Goal: Information Seeking & Learning: Learn about a topic

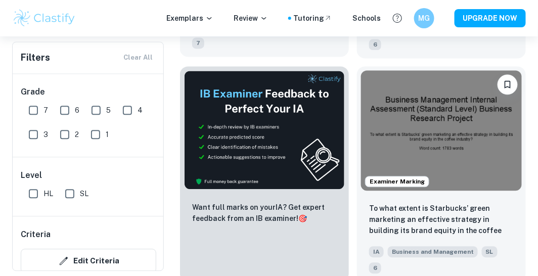
scroll to position [549, 0]
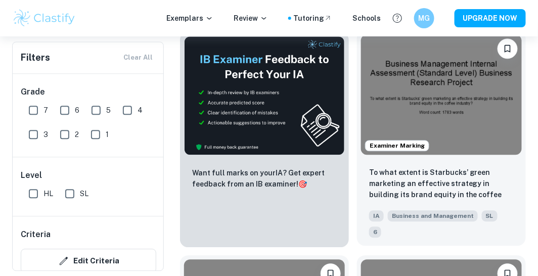
click at [475, 96] on img at bounding box center [441, 94] width 161 height 121
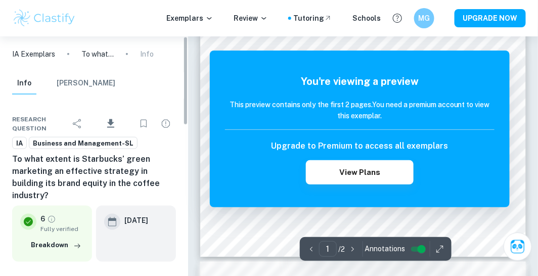
scroll to position [202, 0]
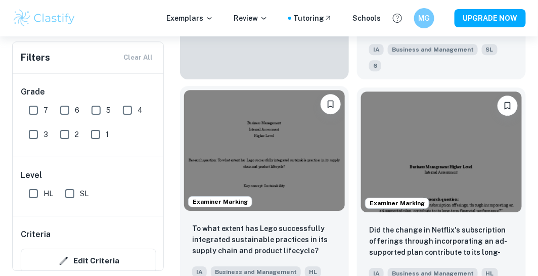
scroll to position [780, 0]
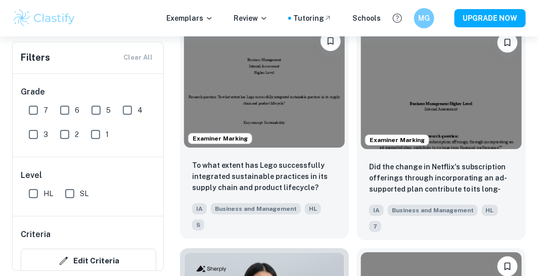
click at [277, 84] on img at bounding box center [264, 87] width 161 height 121
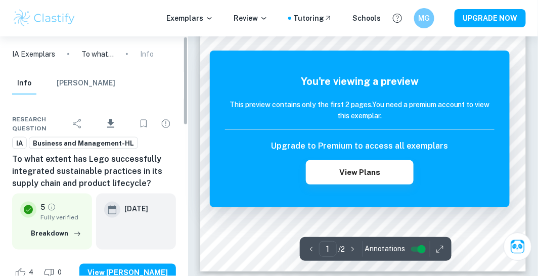
scroll to position [231, 0]
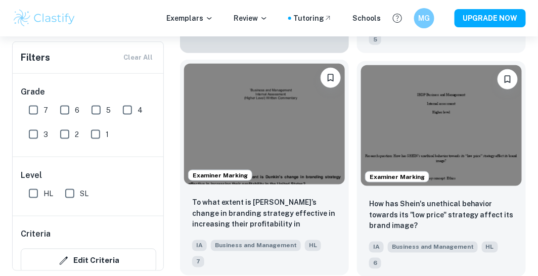
scroll to position [1184, 0]
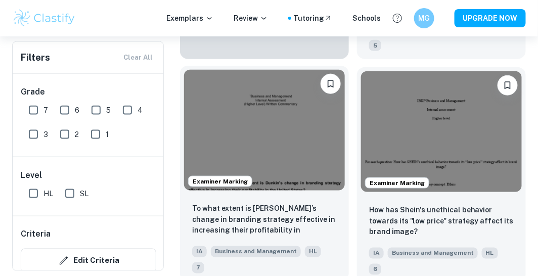
click at [253, 112] on img at bounding box center [264, 130] width 161 height 121
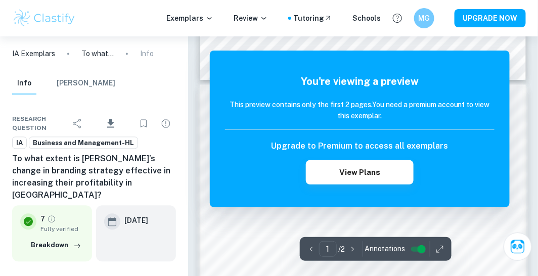
scroll to position [433, 0]
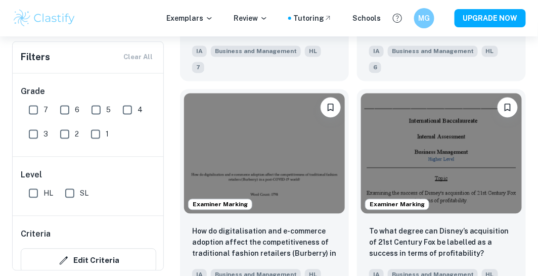
scroll to position [1386, 0]
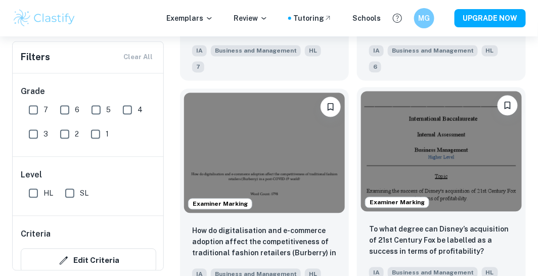
click at [447, 120] on img at bounding box center [441, 152] width 161 height 121
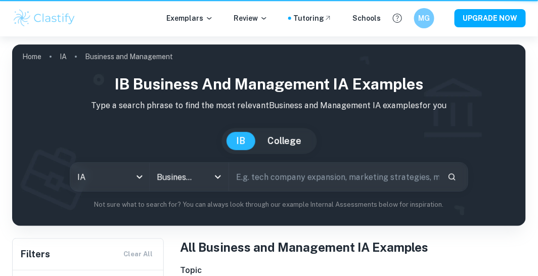
scroll to position [1386, 0]
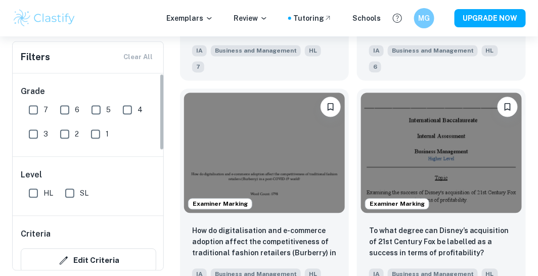
drag, startPoint x: 163, startPoint y: 181, endPoint x: 135, endPoint y: 38, distance: 144.8
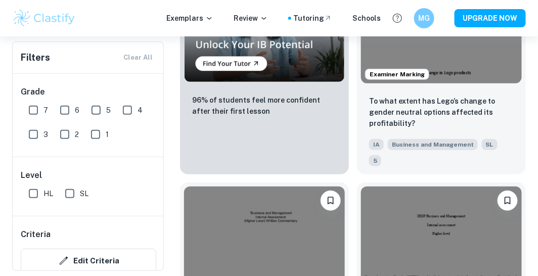
scroll to position [1069, 0]
drag, startPoint x: 175, startPoint y: 119, endPoint x: 173, endPoint y: 134, distance: 15.2
drag, startPoint x: 172, startPoint y: 127, endPoint x: 172, endPoint y: 142, distance: 14.2
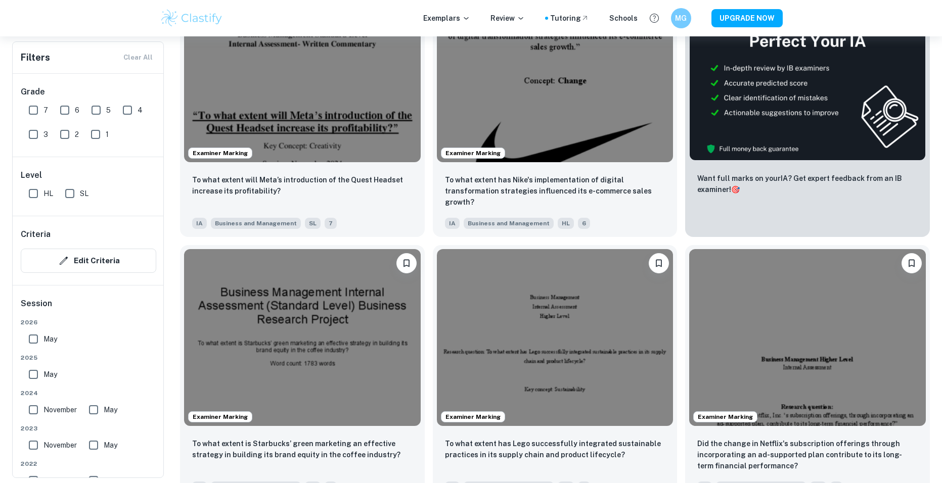
scroll to position [261, 0]
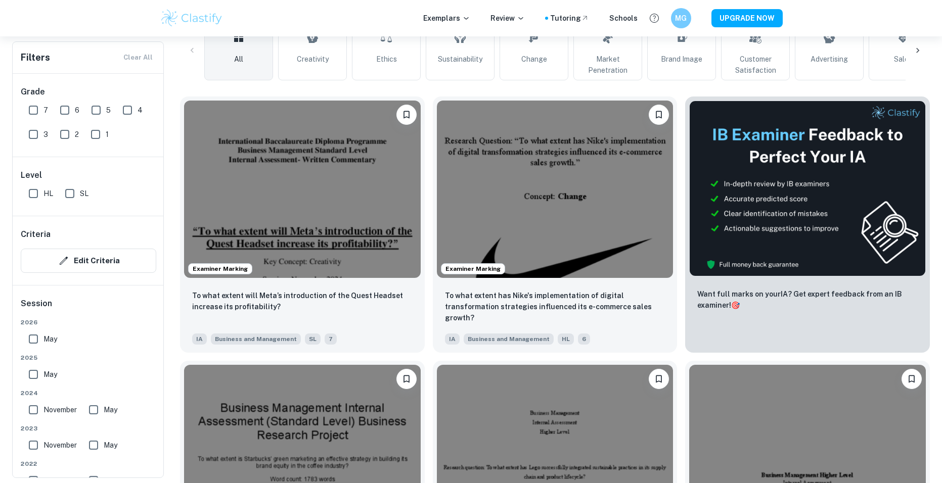
click at [57, 109] on input "6" at bounding box center [65, 110] width 20 height 20
checkbox input "true"
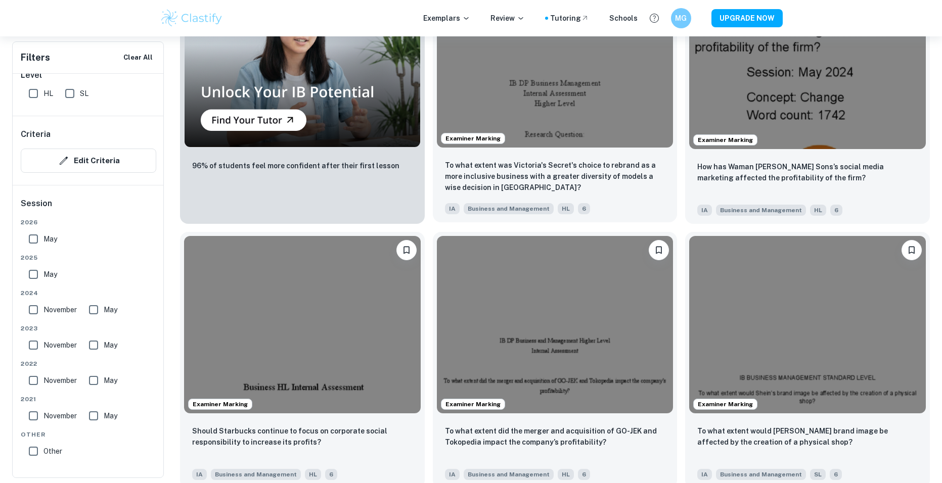
scroll to position [1070, 0]
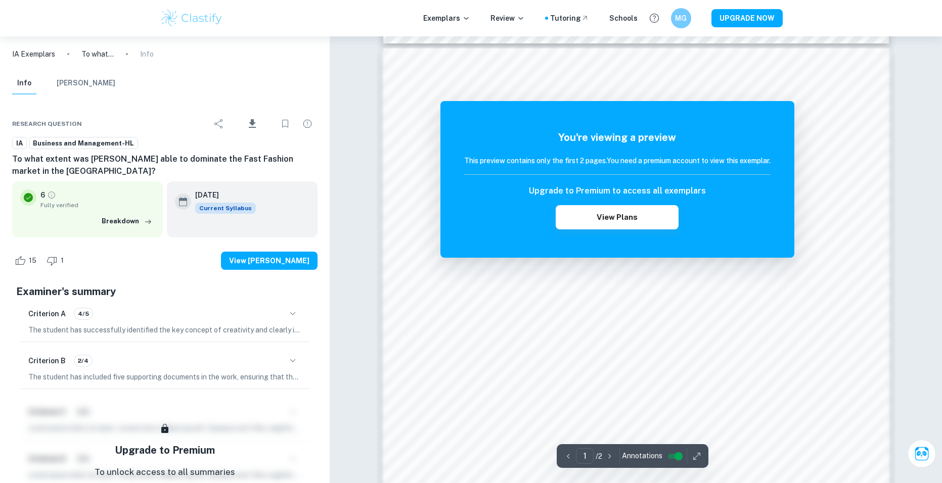
scroll to position [947, 0]
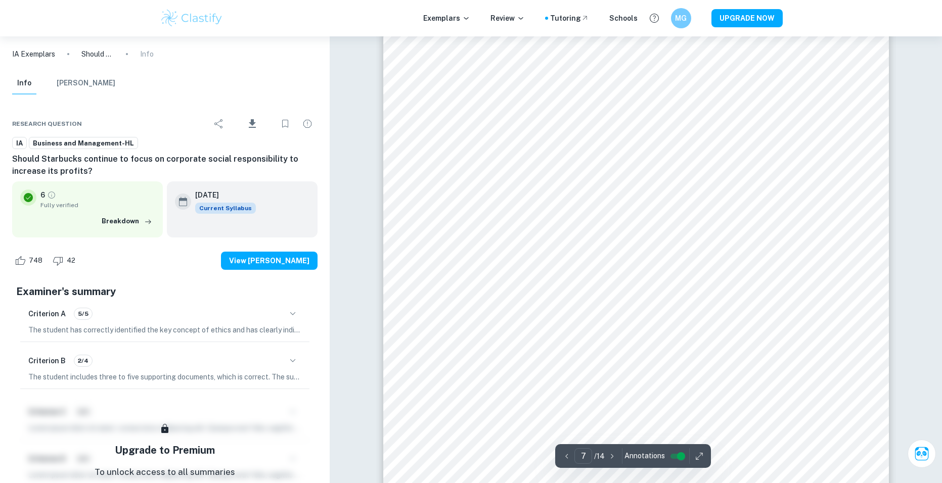
scroll to position [4804, 0]
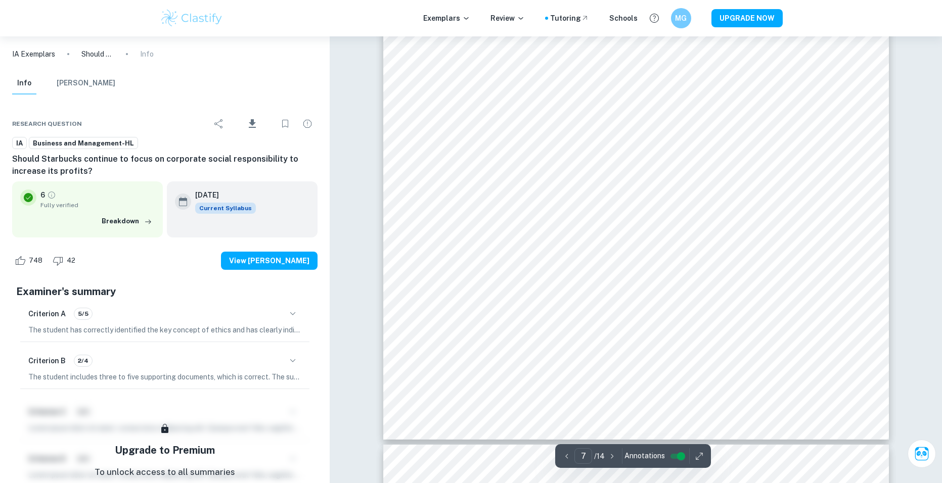
click at [296, 362] on icon "button" at bounding box center [293, 361] width 12 height 12
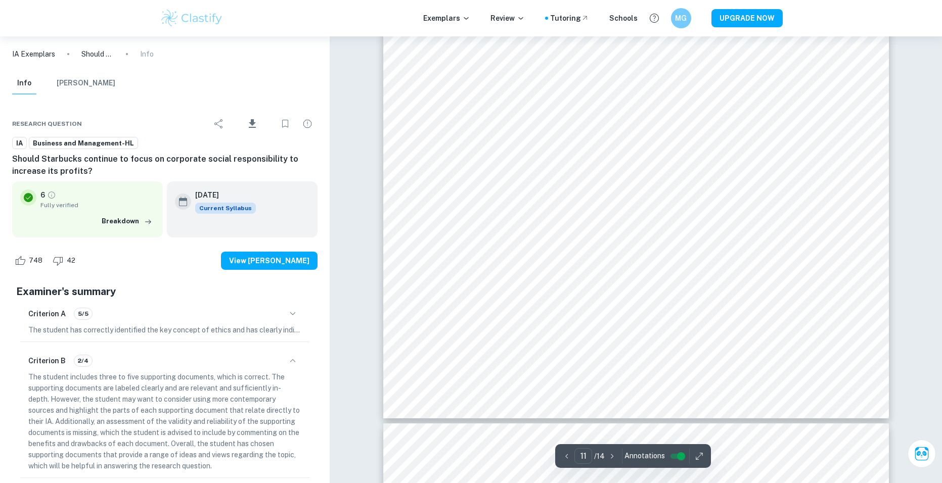
scroll to position [7787, 0]
type input "12"
